Goal: Navigation & Orientation: Find specific page/section

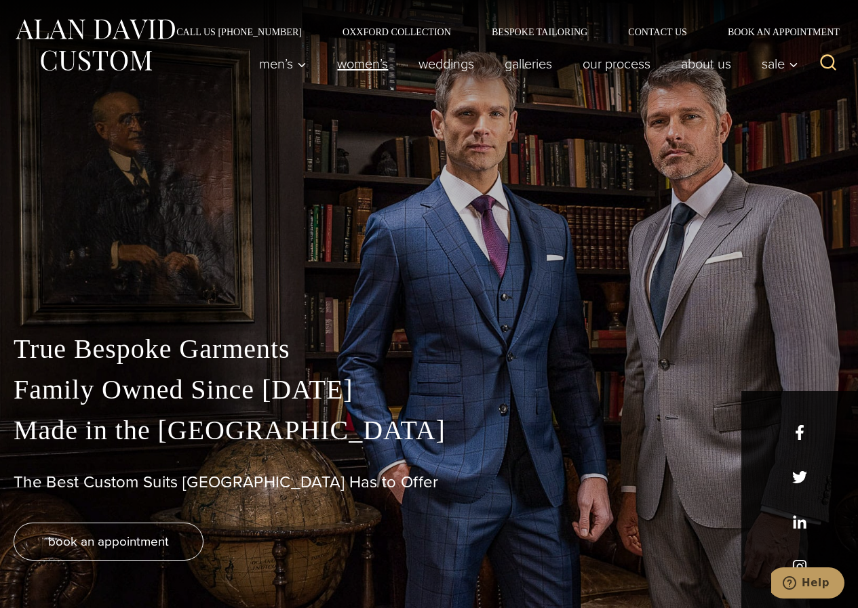
click at [336, 73] on link "Women’s" at bounding box center [362, 63] width 81 height 27
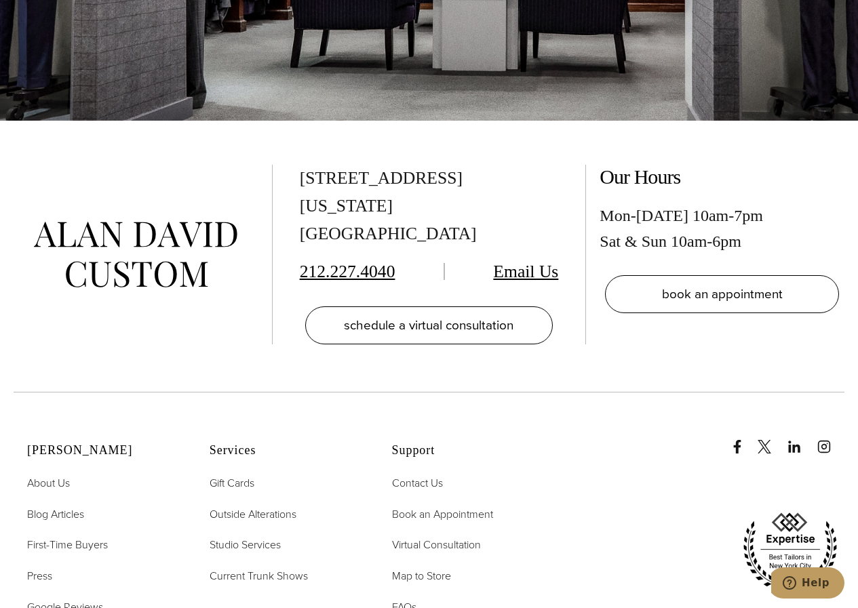
scroll to position [7996, 0]
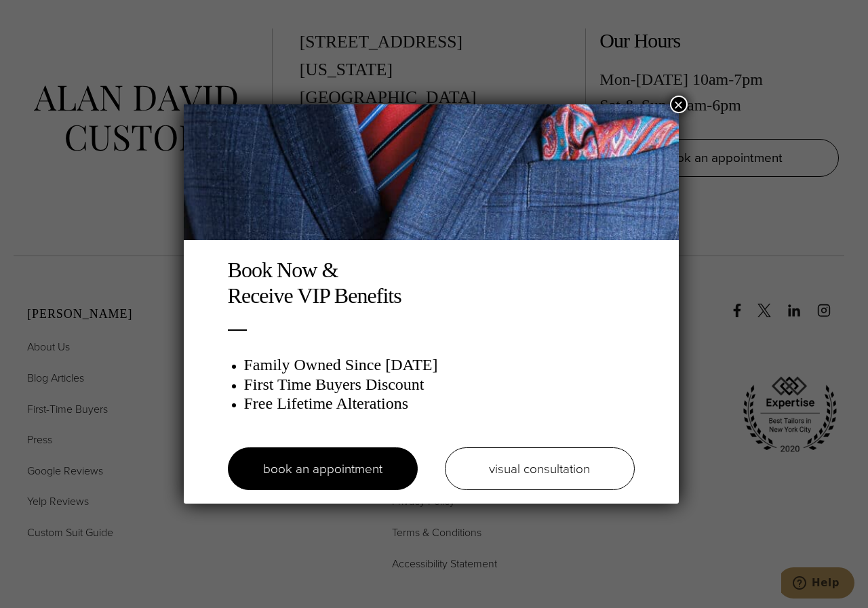
click at [677, 103] on button "×" at bounding box center [679, 105] width 18 height 18
